Goal: Transaction & Acquisition: Purchase product/service

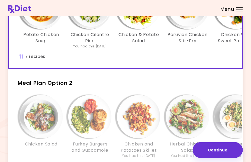
scroll to position [81, 0]
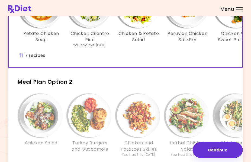
click at [63, 85] on span "Meal Plan Option 2" at bounding box center [45, 82] width 55 height 8
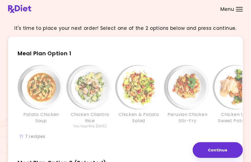
scroll to position [0, 0]
click at [57, 53] on span "Meal Plan Option 1" at bounding box center [45, 54] width 54 height 8
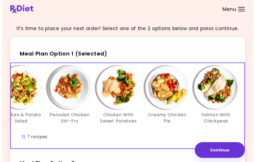
scroll to position [0, 123]
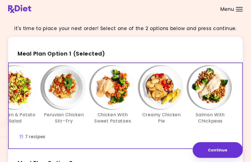
click at [161, 96] on img "Info - Creamy Chicken Pie - Meal Plan Option 1 (Selected)" at bounding box center [161, 87] width 43 height 43
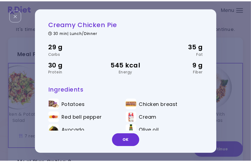
scroll to position [0, 0]
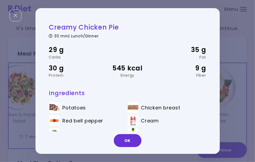
click at [230, 40] on div "Creamy Chicken Pie 30 min | Lunch/Dinner 29 g Carbs 35 g Fat 30 g Protein 545 k…" at bounding box center [127, 81] width 255 height 162
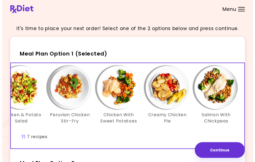
scroll to position [108, 0]
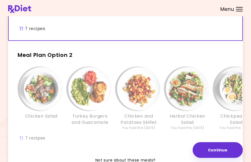
click at [32, 59] on span "Meal Plan Option 2" at bounding box center [45, 55] width 55 height 8
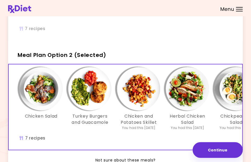
click at [146, 99] on img "Info - Chicken and Potatoes Skillet - Meal Plan Option 2 (Selected)" at bounding box center [138, 88] width 43 height 43
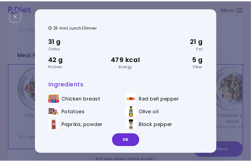
scroll to position [13, 0]
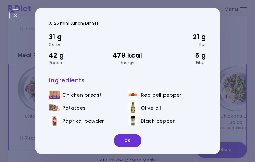
click at [234, 25] on div "Chicken and Potatoes Skillet 25 min | Lunch/Dinner 31 g Carbs 21 g Fat 42 g Pro…" at bounding box center [127, 81] width 255 height 162
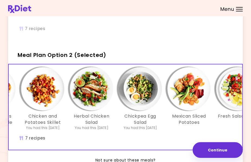
scroll to position [0, 123]
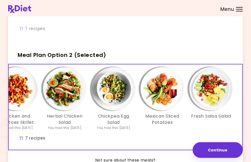
click at [171, 98] on img "Info - Mexican Sliced Potatoes - Meal Plan Option 2 (Selected)" at bounding box center [161, 88] width 43 height 43
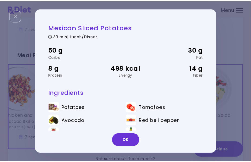
scroll to position [26, 0]
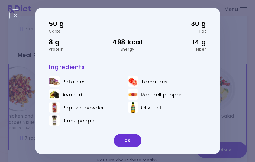
click at [233, 17] on div "Mexican Sliced Potatoes 30 min | Lunch/Dinner 50 g Carbs 30 g Fat 8 g Protein 4…" at bounding box center [127, 81] width 255 height 162
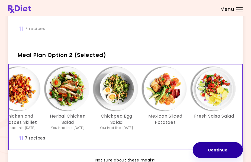
click at [210, 149] on button "Continue" at bounding box center [217, 150] width 50 height 16
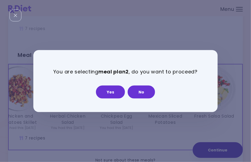
scroll to position [0, 0]
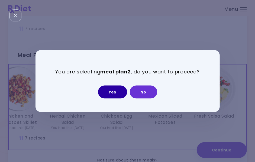
click at [113, 92] on button "Yes" at bounding box center [112, 91] width 29 height 13
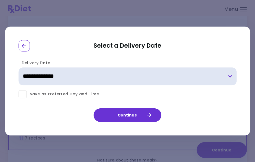
click at [41, 76] on select "**********" at bounding box center [127, 76] width 218 height 18
select select "**********"
click at [18, 67] on select "**********" at bounding box center [127, 76] width 218 height 18
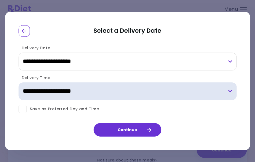
click at [230, 90] on select "**********" at bounding box center [127, 91] width 218 height 18
select select "*"
click at [18, 82] on select "**********" at bounding box center [127, 91] width 218 height 18
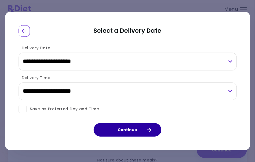
click at [121, 129] on button "Continue" at bounding box center [128, 130] width 68 height 14
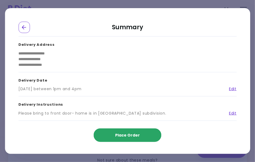
click at [132, 136] on span "Place Order" at bounding box center [127, 134] width 25 height 5
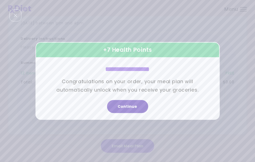
click at [131, 106] on button "Continue" at bounding box center [127, 106] width 41 height 13
